Goal: Check status: Check status

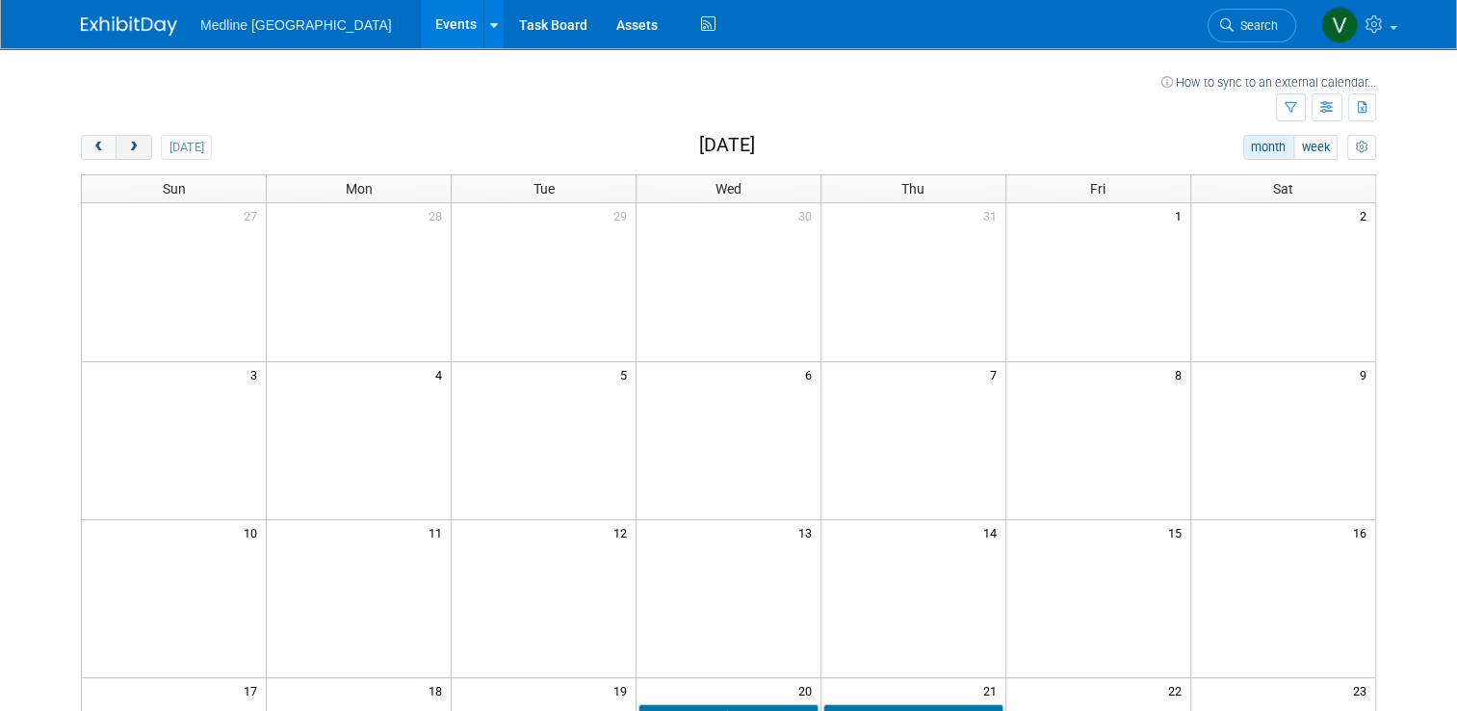
click at [116, 142] on button "next" at bounding box center [134, 147] width 36 height 25
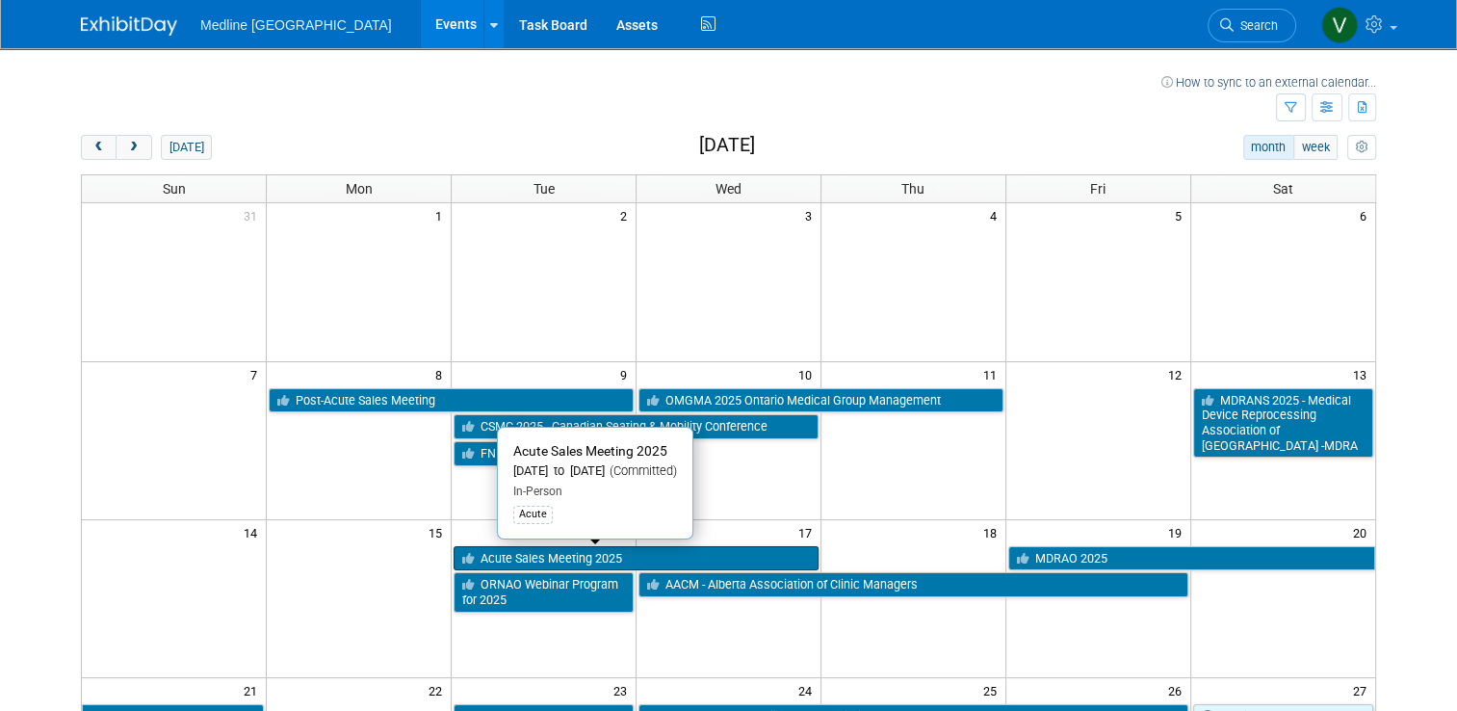
click at [526, 554] on link "Acute Sales Meeting 2025" at bounding box center [636, 558] width 365 height 25
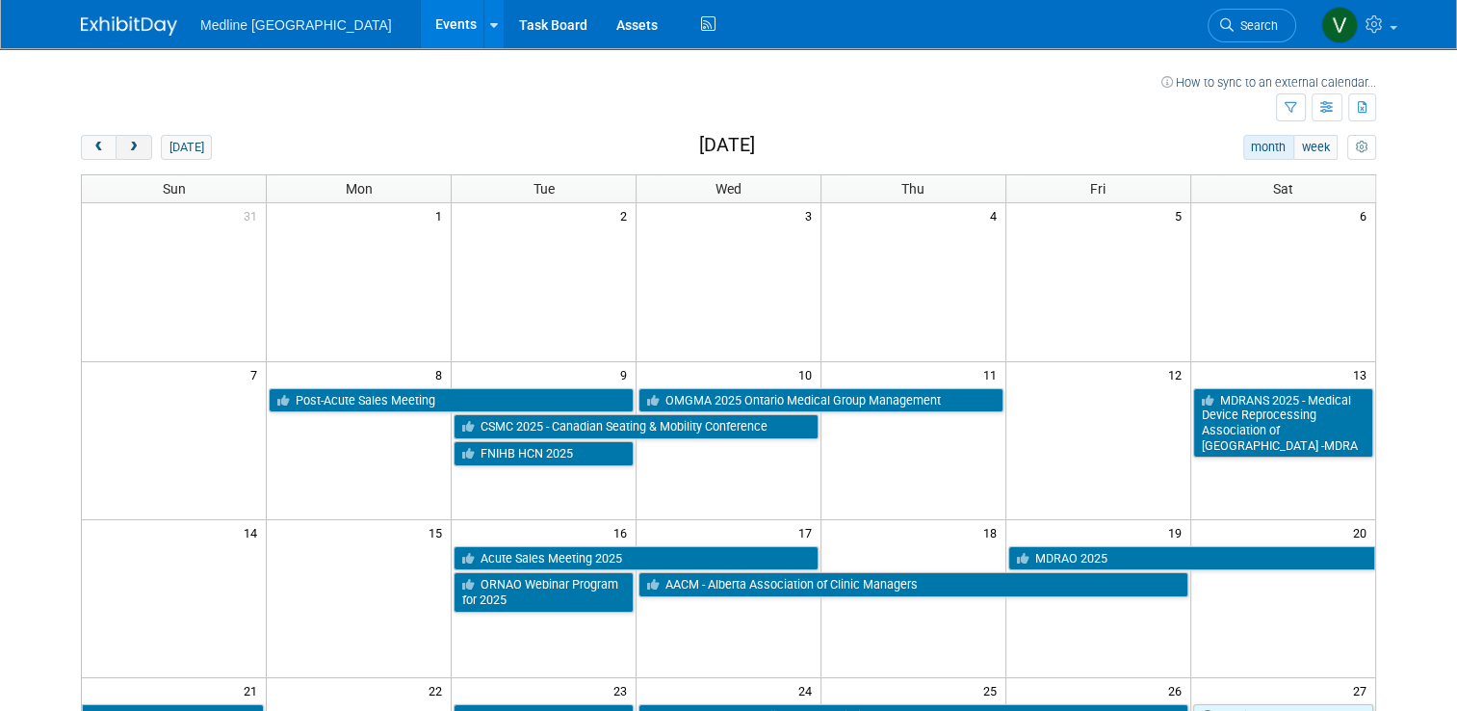
click at [123, 139] on button "next" at bounding box center [134, 147] width 36 height 25
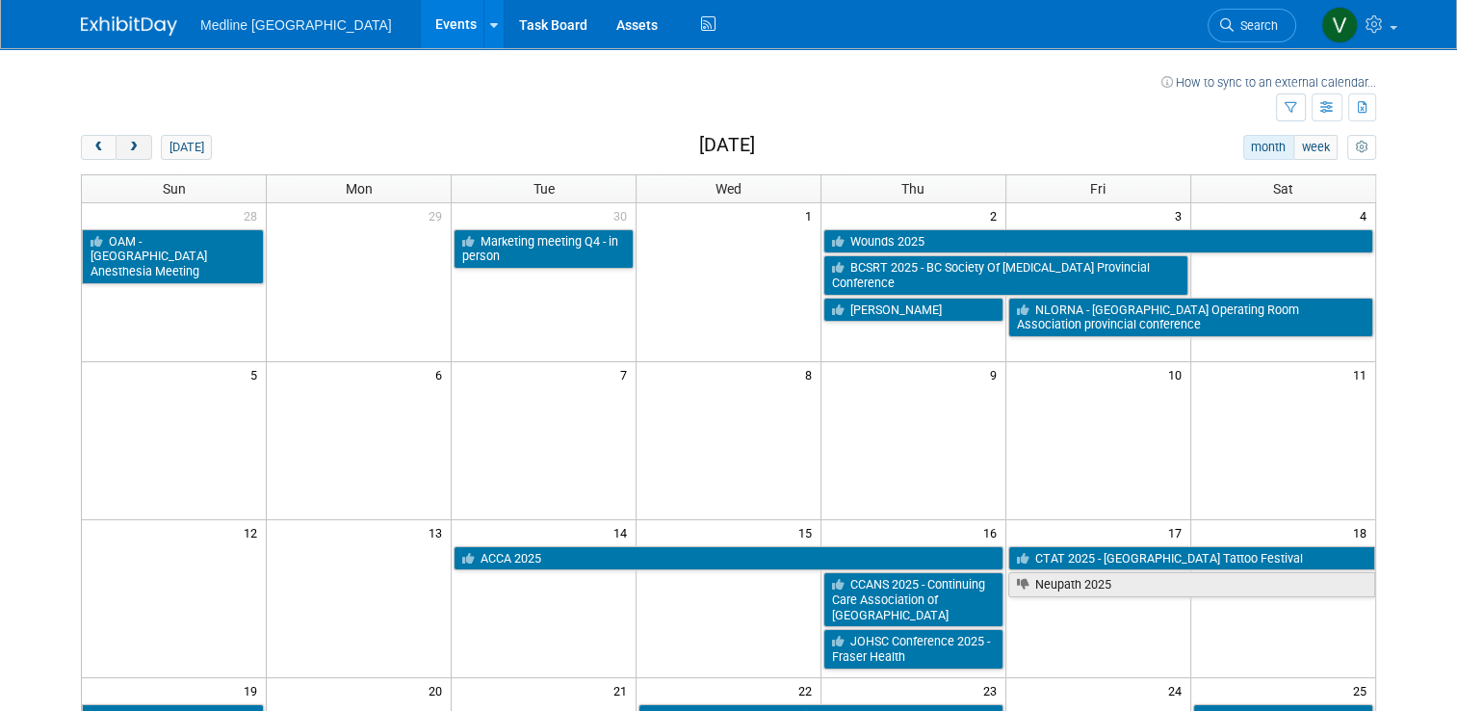
click at [123, 139] on button "next" at bounding box center [134, 147] width 36 height 25
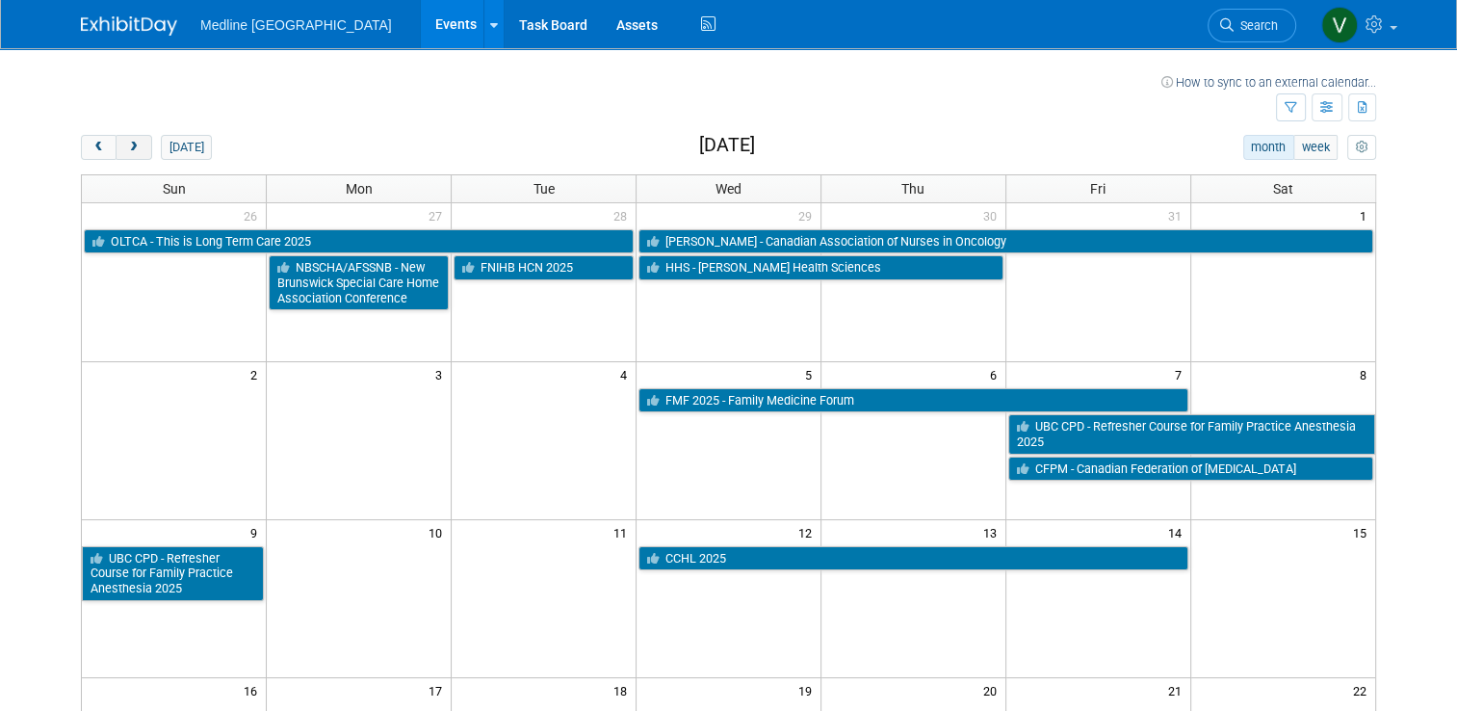
click at [123, 139] on button "next" at bounding box center [134, 147] width 36 height 25
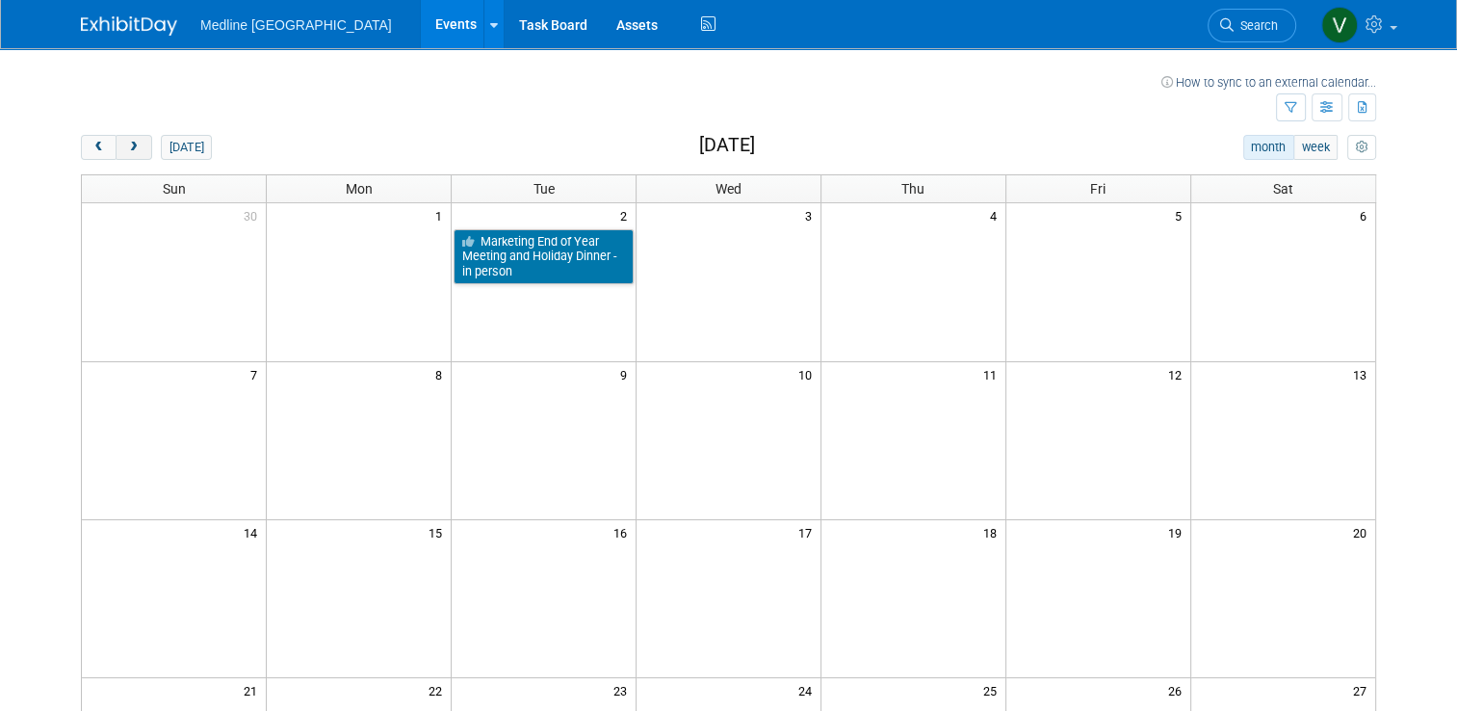
click at [123, 139] on button "next" at bounding box center [134, 147] width 36 height 25
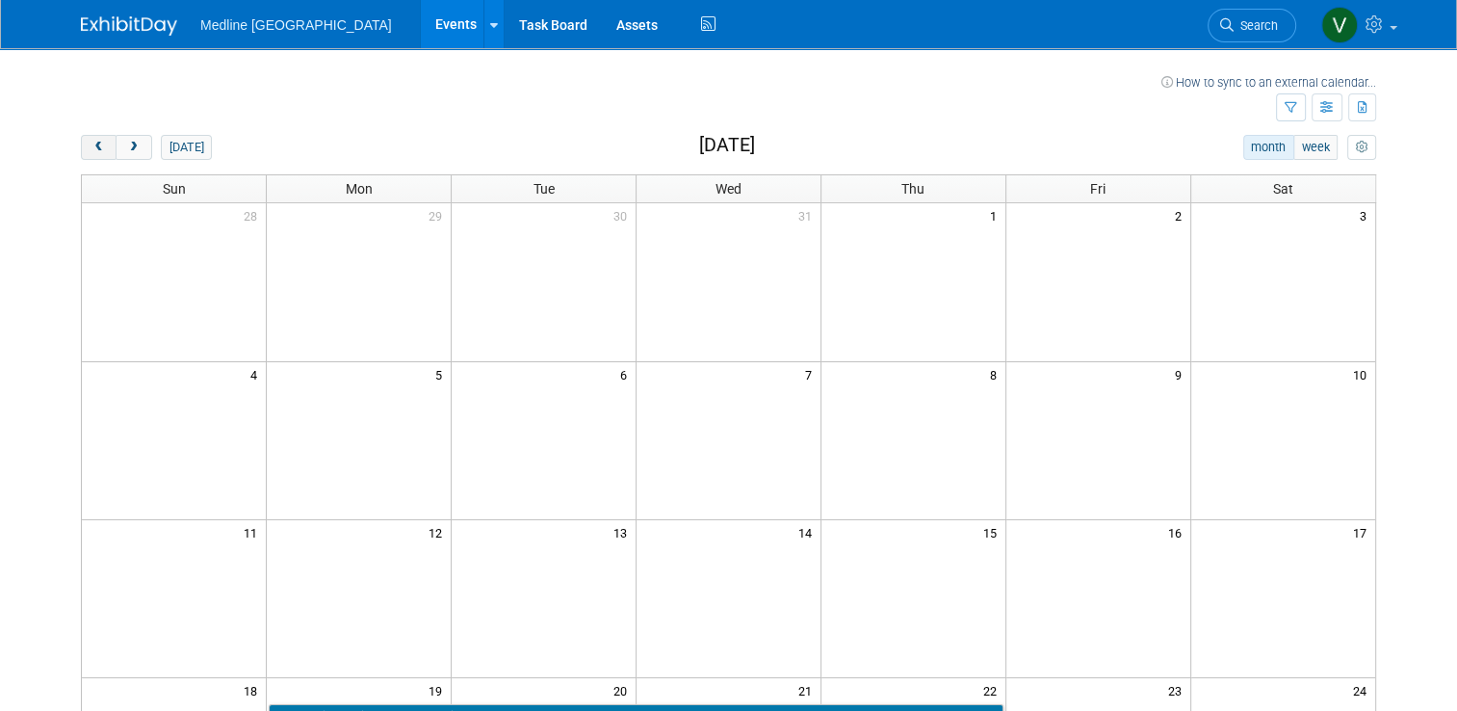
click at [81, 151] on button "prev" at bounding box center [99, 147] width 36 height 25
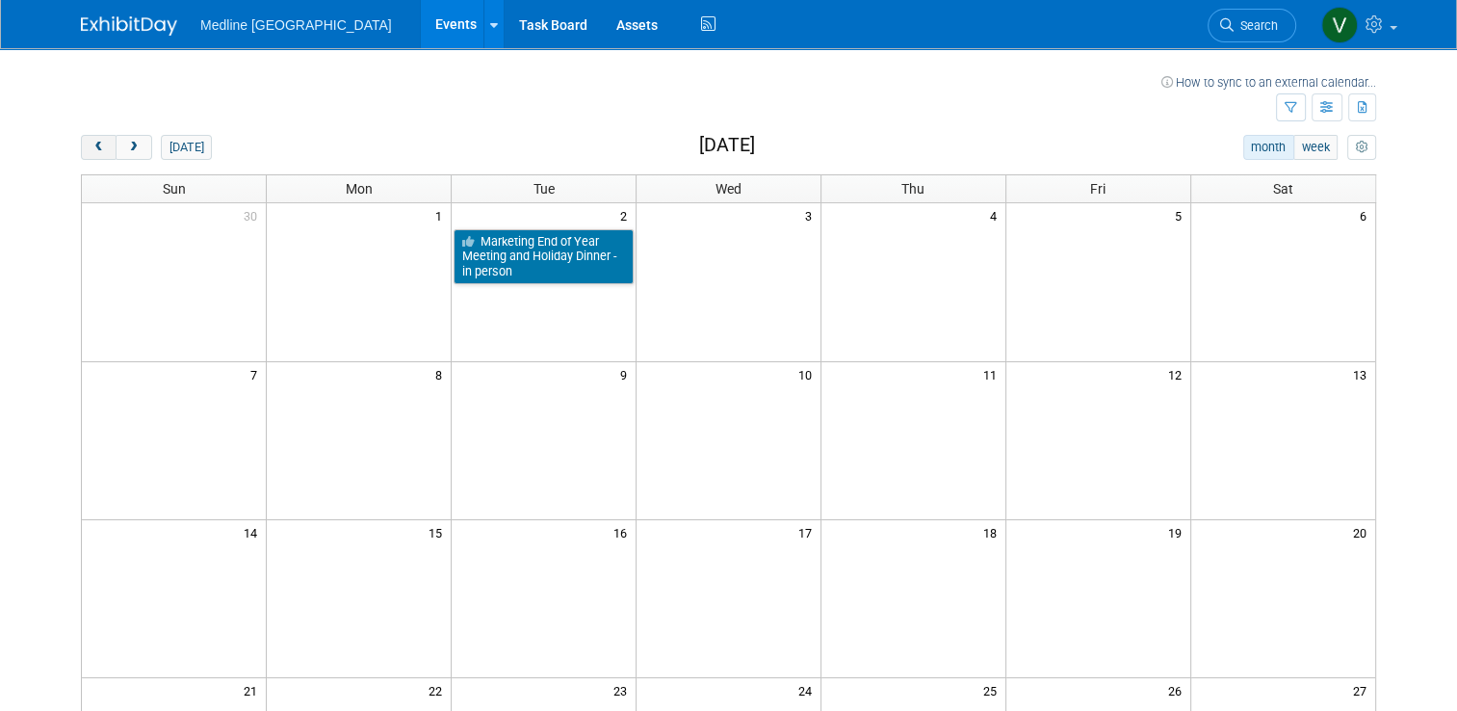
click at [81, 151] on button "prev" at bounding box center [99, 147] width 36 height 25
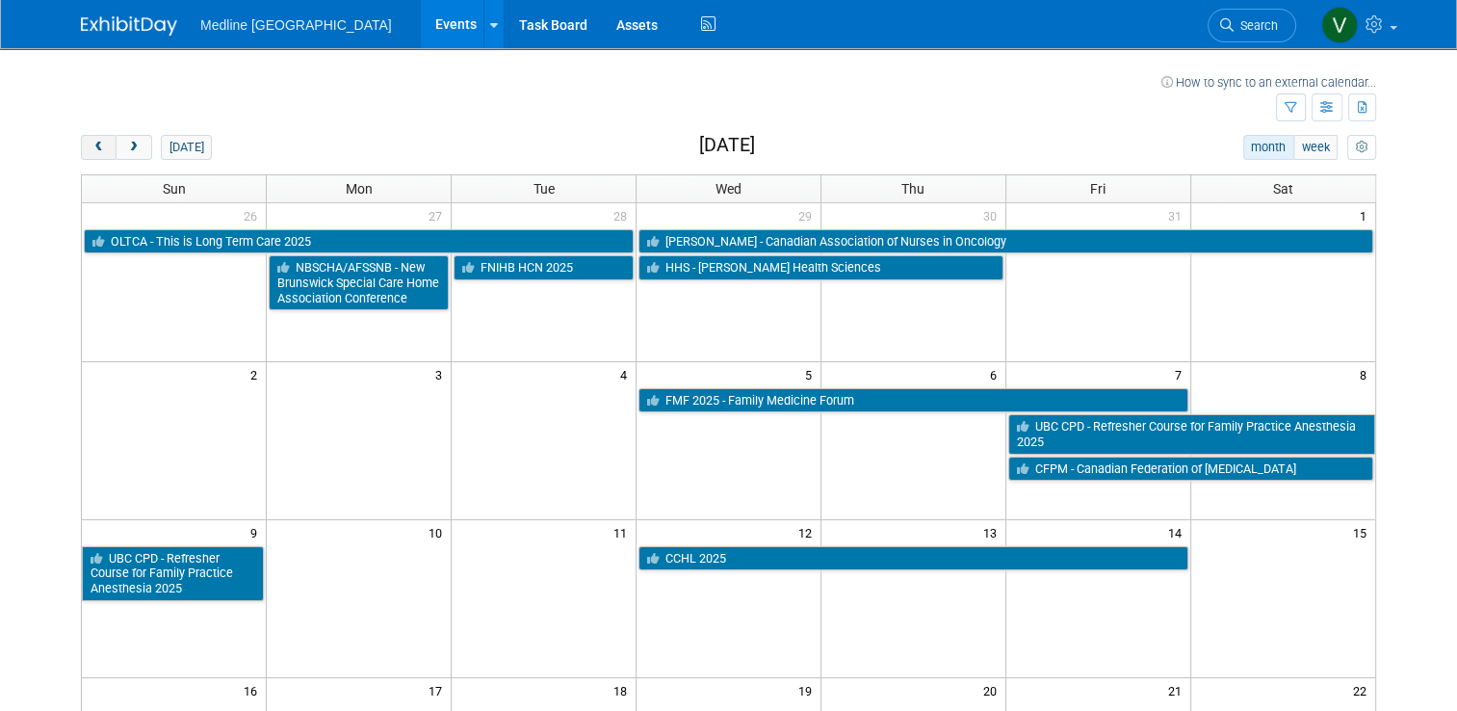
click at [81, 151] on button "prev" at bounding box center [99, 147] width 36 height 25
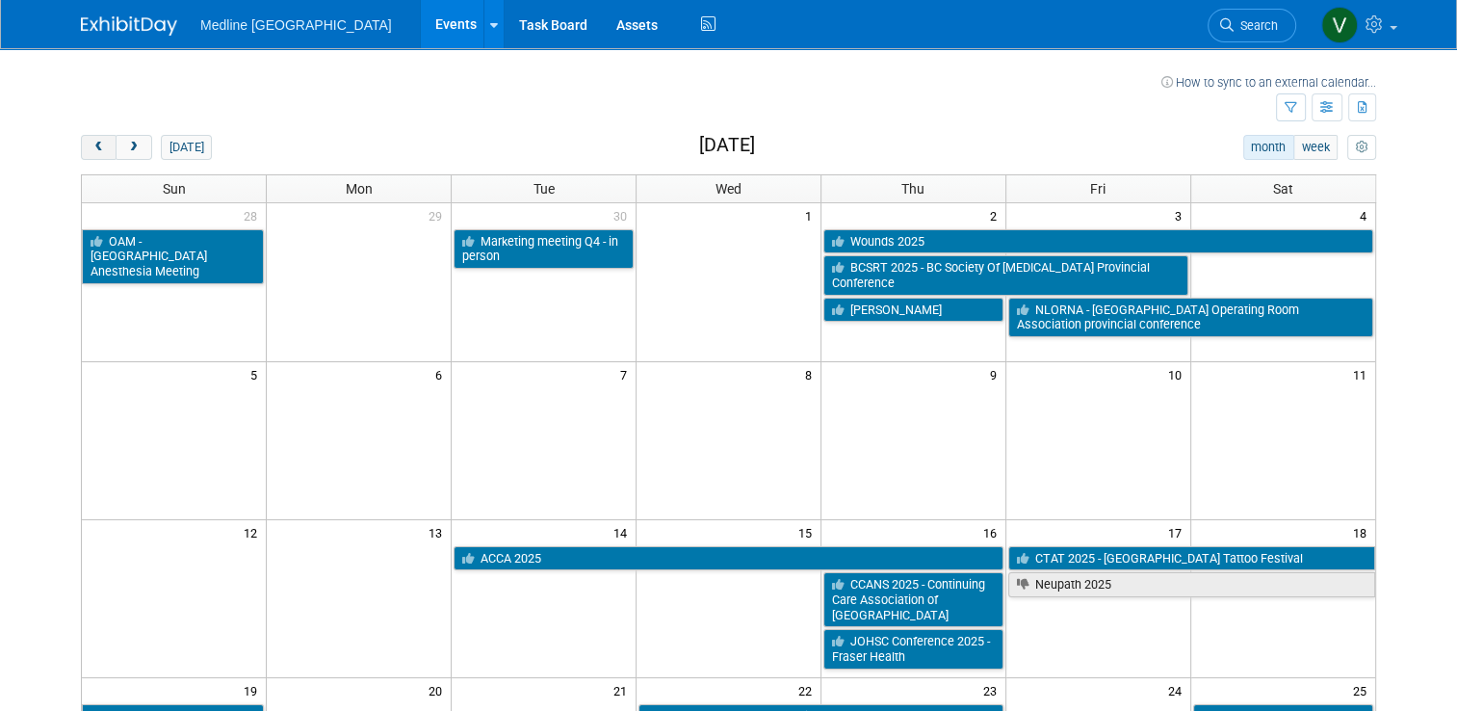
click at [81, 151] on button "prev" at bounding box center [99, 147] width 36 height 25
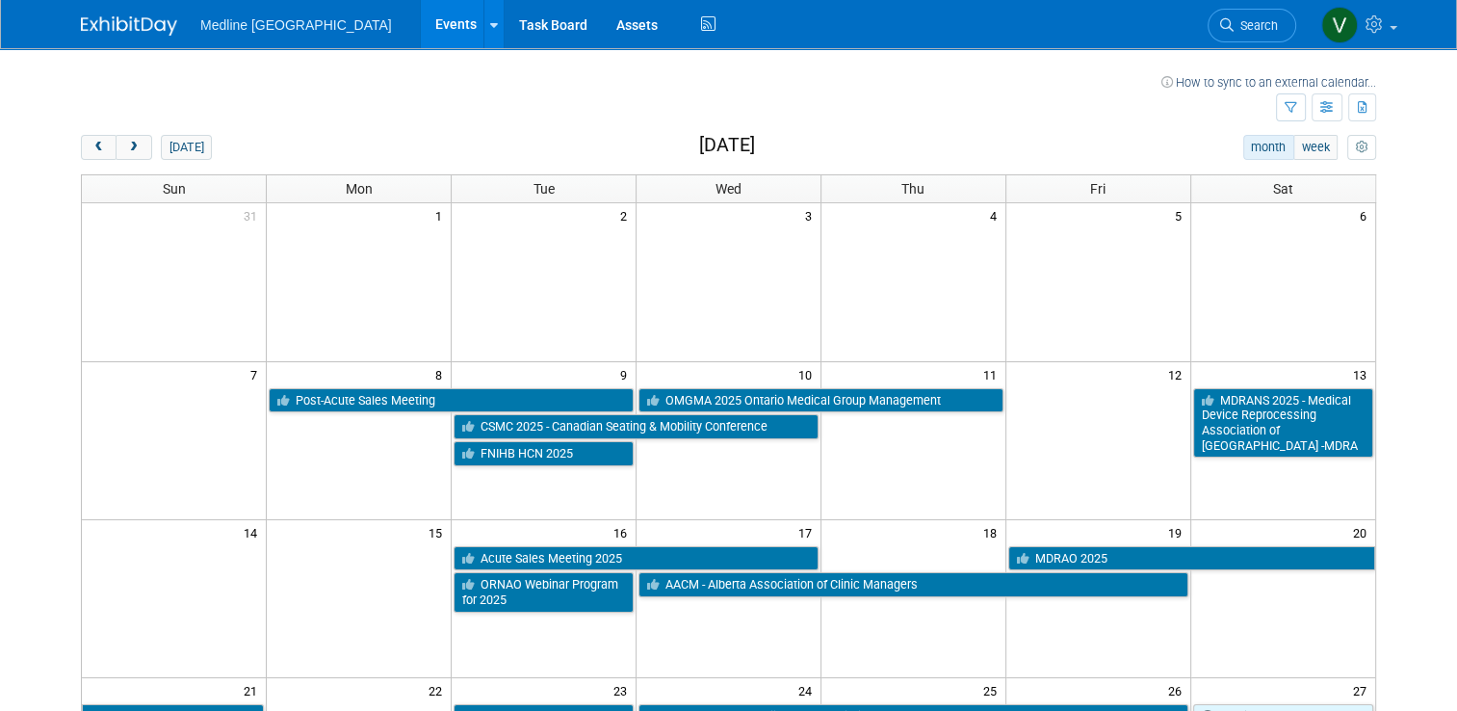
click at [67, 157] on div "How to sync to an external calendar... New Event Duplicate Event Warning There …" at bounding box center [728, 619] width 1324 height 1142
click at [91, 145] on span "prev" at bounding box center [98, 148] width 14 height 13
